Goal: Information Seeking & Learning: Learn about a topic

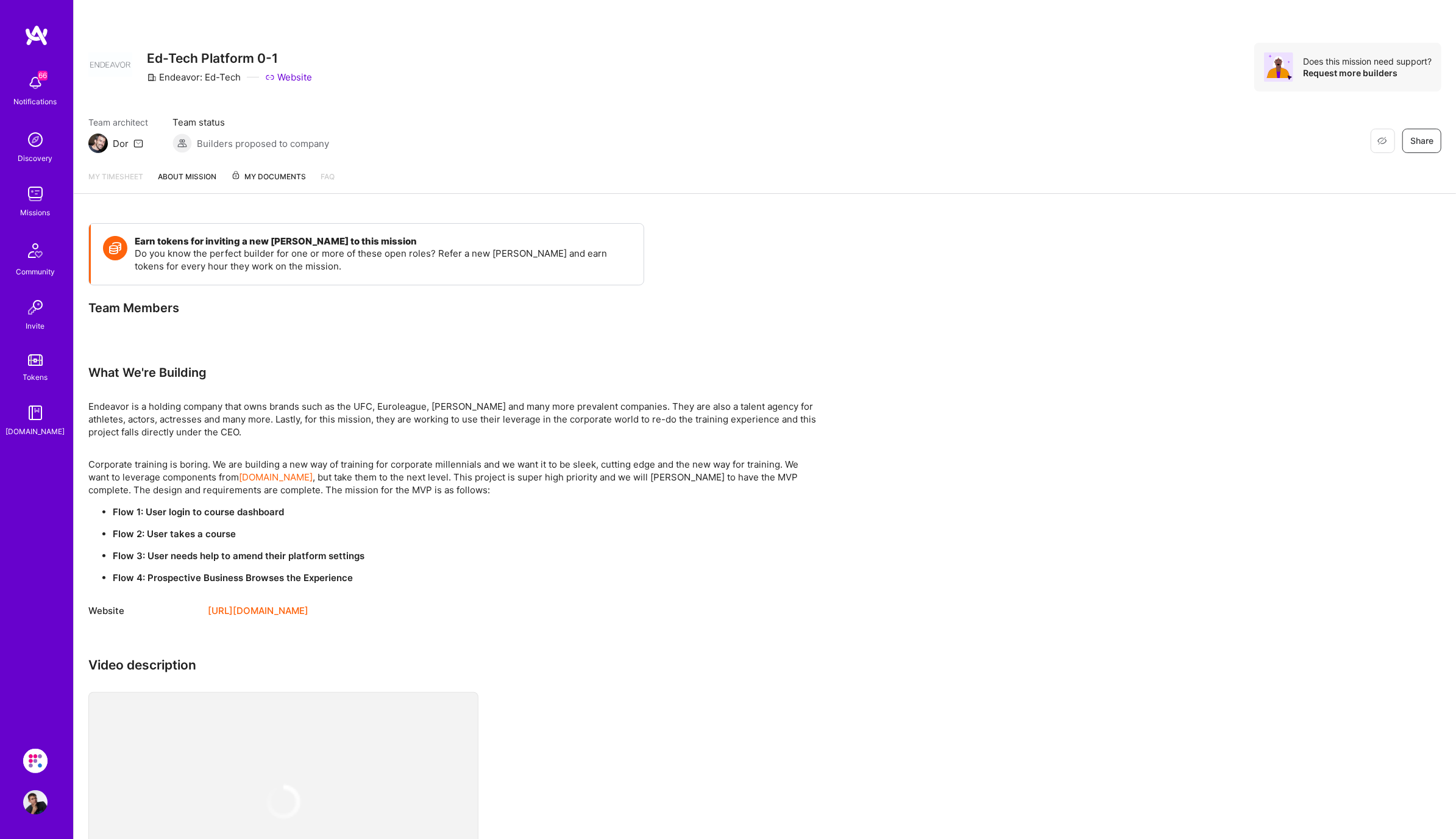
click at [36, 210] on div "Missions" at bounding box center [35, 212] width 30 height 13
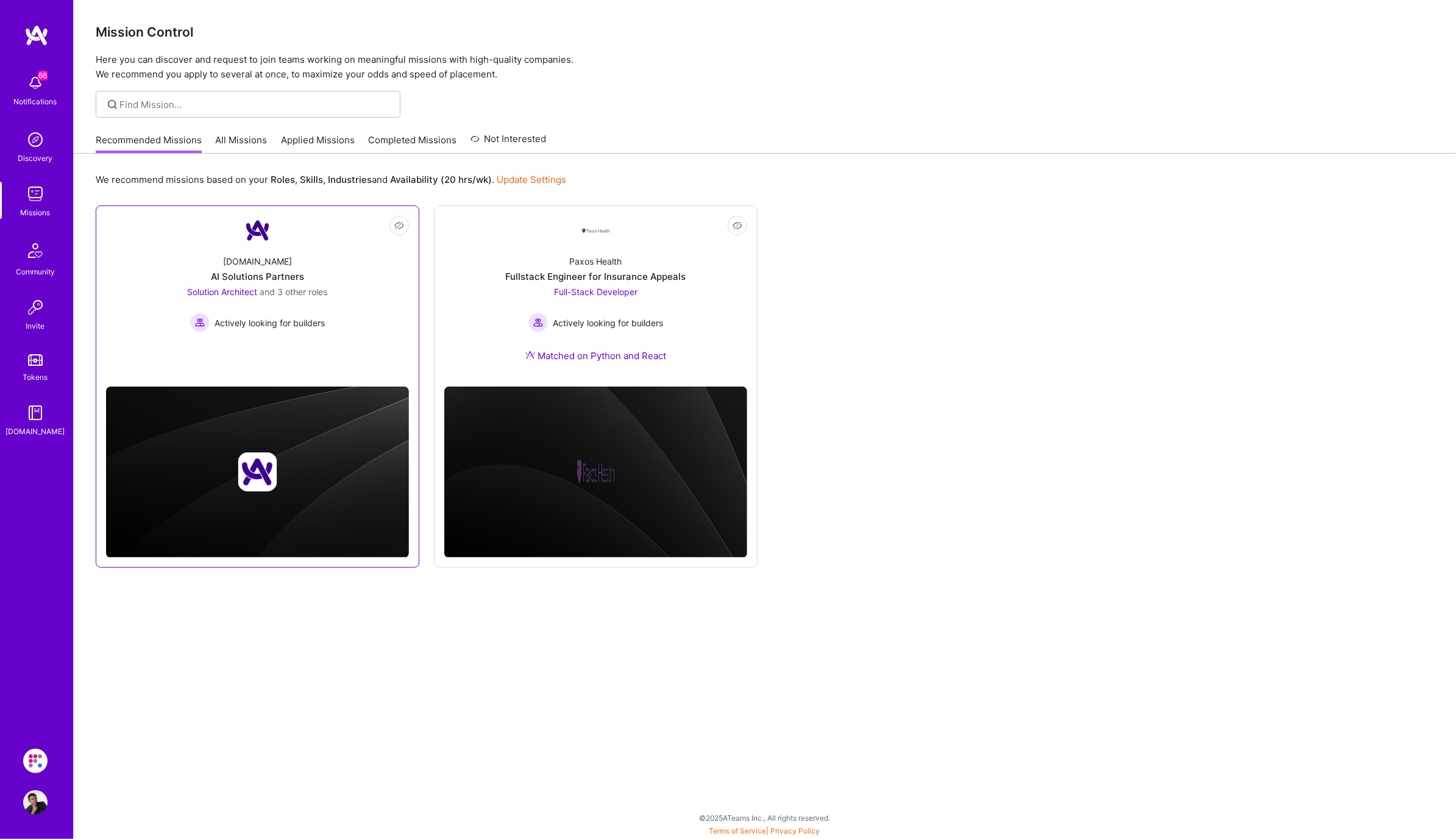
click at [298, 266] on div "[DOMAIN_NAME] AI Solutions Partners Solution Architect and 3 other roles Active…" at bounding box center [257, 289] width 303 height 87
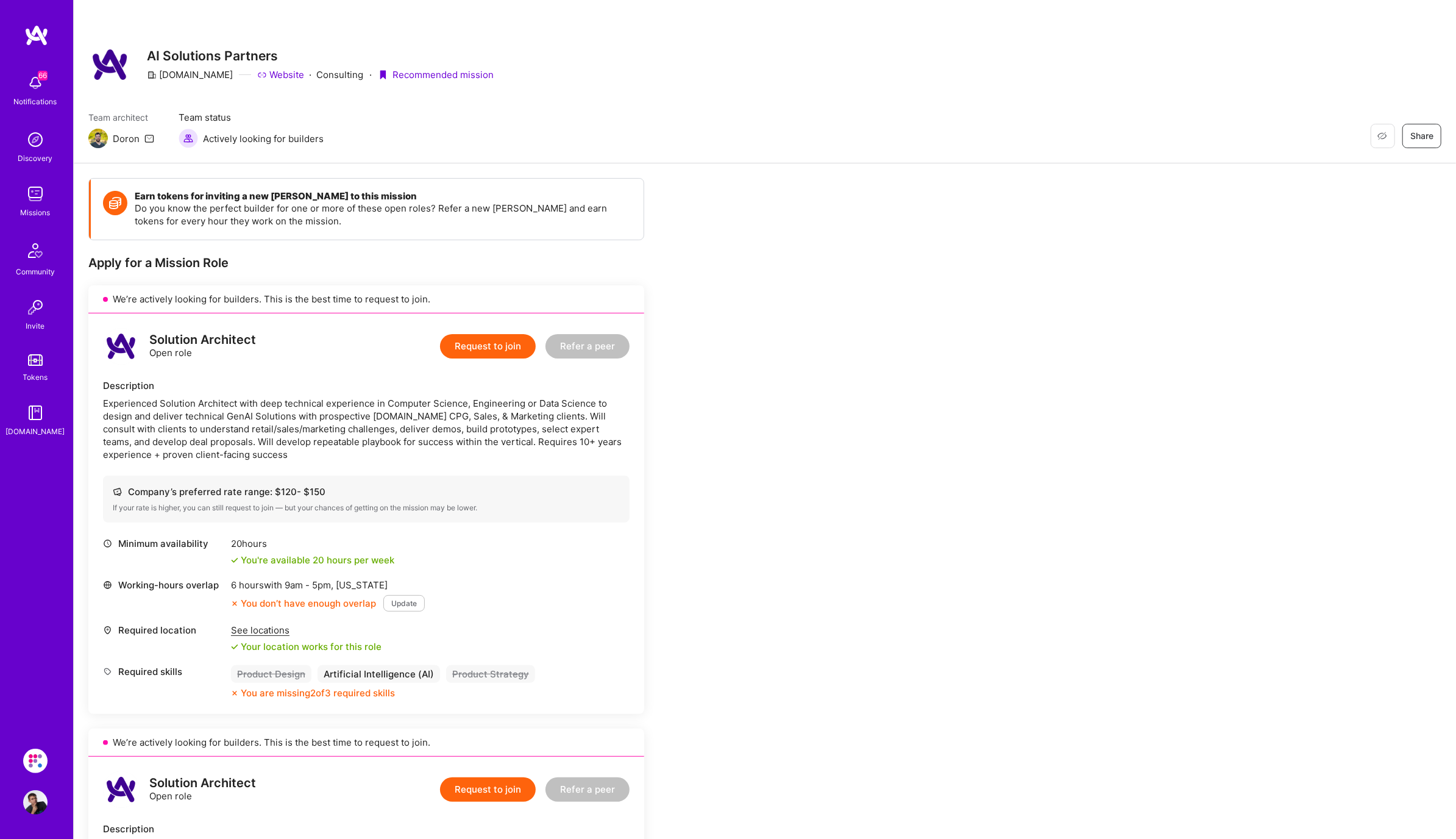
click at [29, 192] on img at bounding box center [35, 194] width 24 height 24
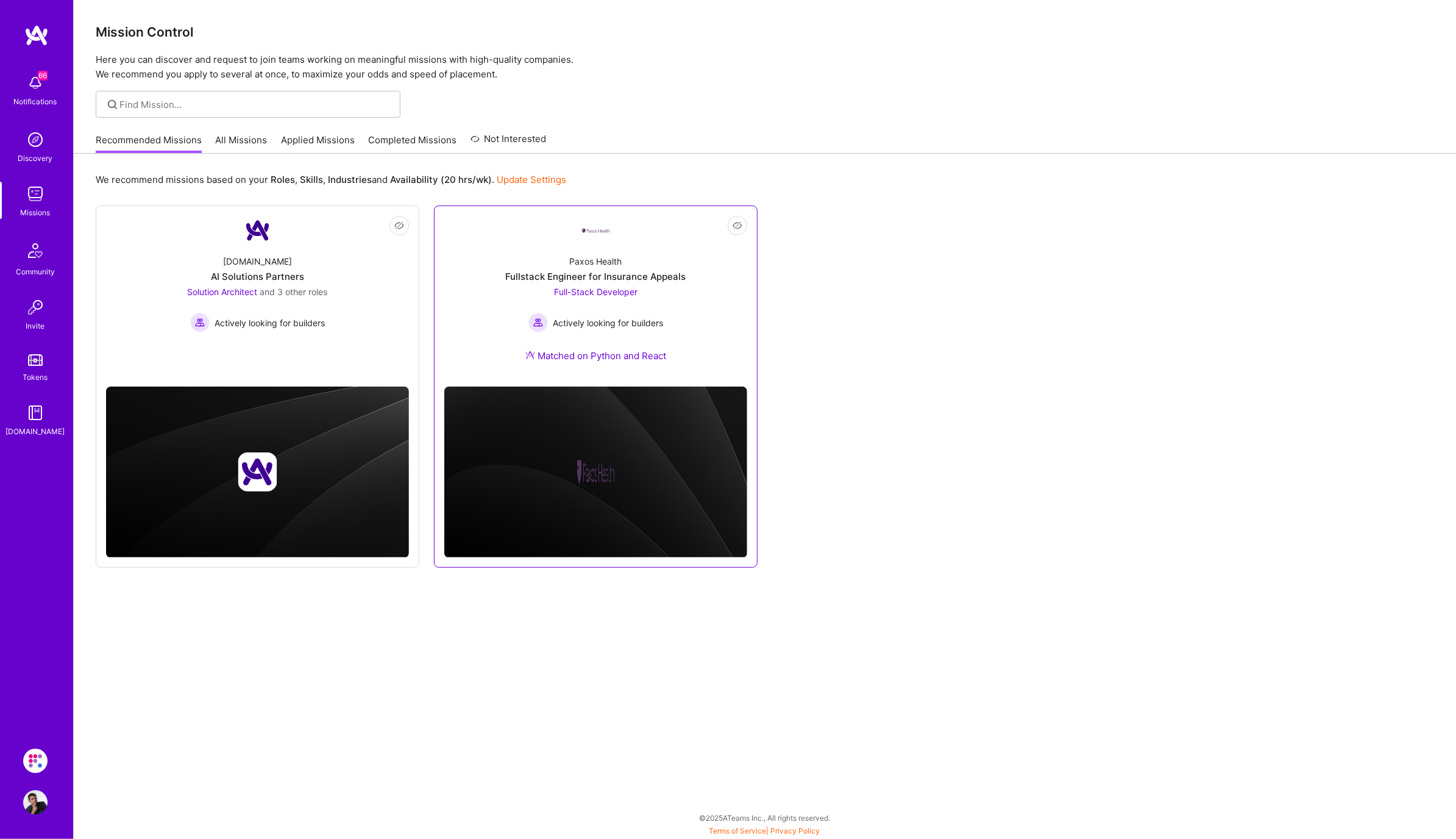
click at [667, 348] on div "Paxos Health Fullstack Engineer for Insurance Appeals Full-Stack Developer Acti…" at bounding box center [595, 311] width 303 height 132
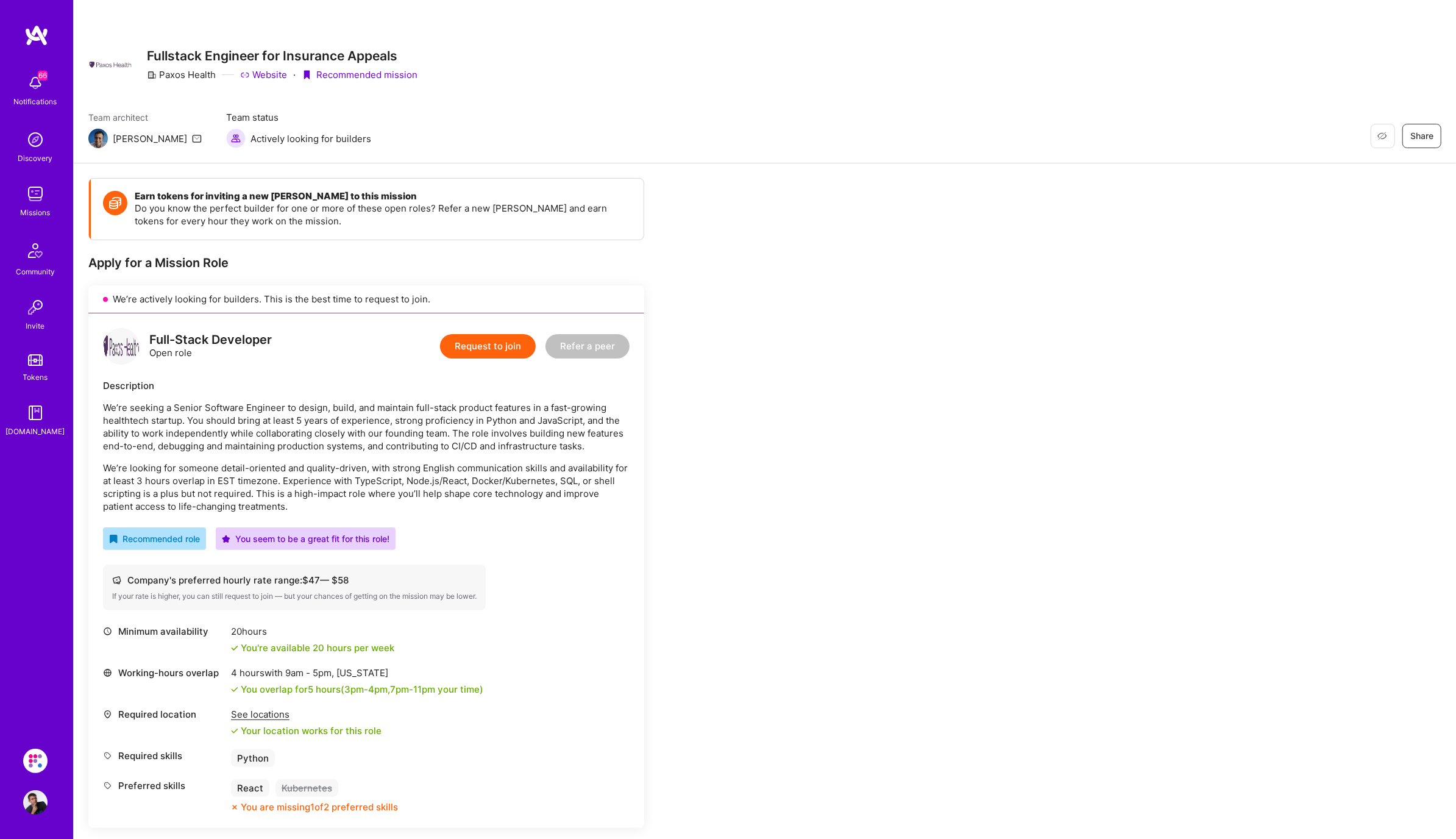
click at [35, 193] on img at bounding box center [35, 194] width 24 height 24
